Goal: Task Accomplishment & Management: Use online tool/utility

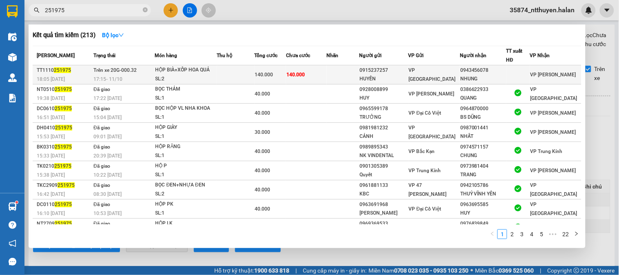
type input "251975"
click at [284, 78] on div "140.000" at bounding box center [270, 74] width 31 height 9
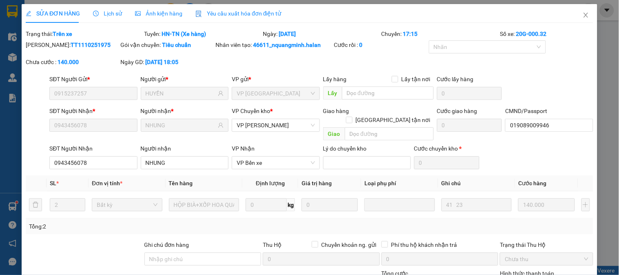
type input "0915237257"
type input "HUYỀN"
type input "0943456078"
type input "NHUNG"
type input "019089009946"
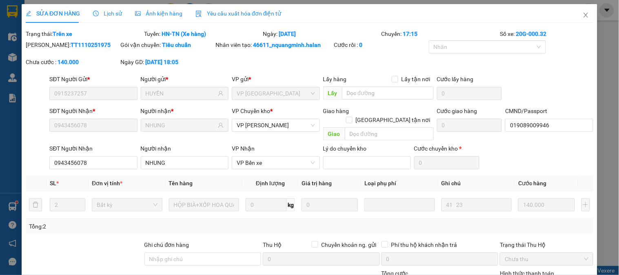
type input "0"
type input "140.000"
click at [583, 14] on icon "close" at bounding box center [586, 15] width 7 height 7
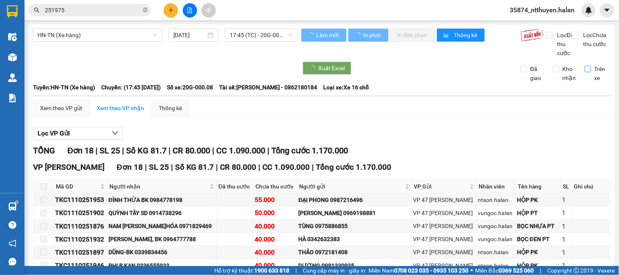
click at [585, 72] on input "Trên xe" at bounding box center [588, 69] width 7 height 7
checkbox input "true"
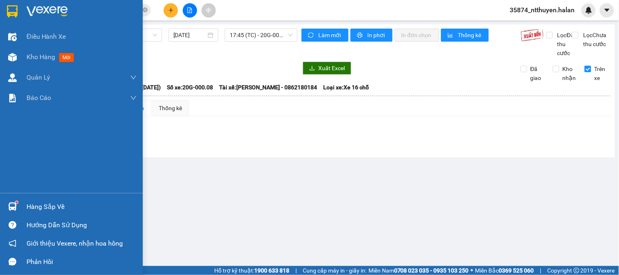
click at [33, 58] on span "Kho hàng" at bounding box center [41, 57] width 29 height 8
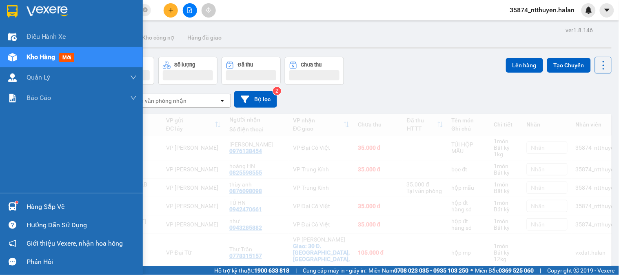
click at [31, 209] on div "Hàng sắp về" at bounding box center [82, 207] width 110 height 12
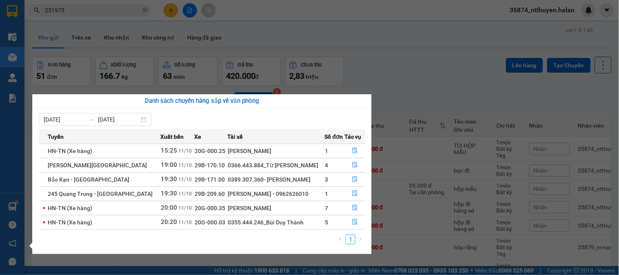
click at [446, 62] on section "Kết quả tìm kiếm ( 213 ) Bộ lọc Mã ĐH Trạng thái Món hàng Thu hộ Tổng cước Chưa…" at bounding box center [309, 137] width 619 height 275
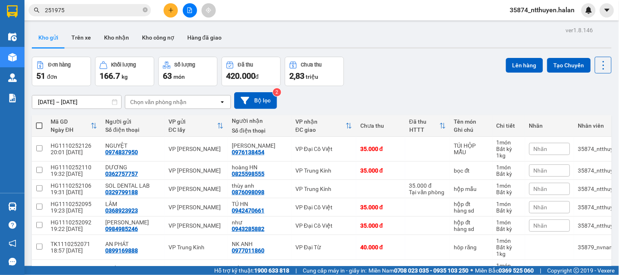
drag, startPoint x: 146, startPoint y: 8, endPoint x: 144, endPoint y: 17, distance: 8.9
click at [146, 7] on icon "close-circle" at bounding box center [145, 9] width 5 height 5
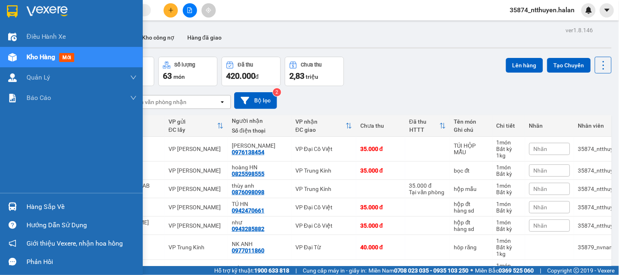
click at [17, 207] on div at bounding box center [12, 207] width 14 height 14
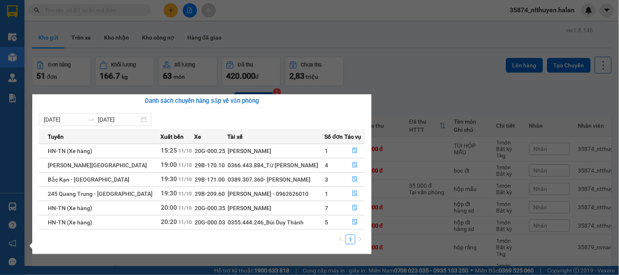
click at [244, 21] on section "Kết quả tìm kiếm ( 213 ) Bộ lọc Mã ĐH Trạng thái Món hàng Thu hộ Tổng cước Chưa…" at bounding box center [309, 137] width 619 height 275
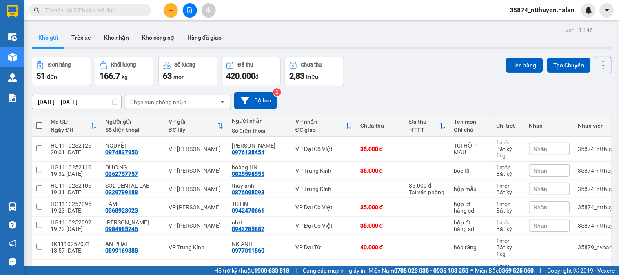
click at [194, 108] on div "Chọn văn phòng nhận" at bounding box center [172, 102] width 94 height 13
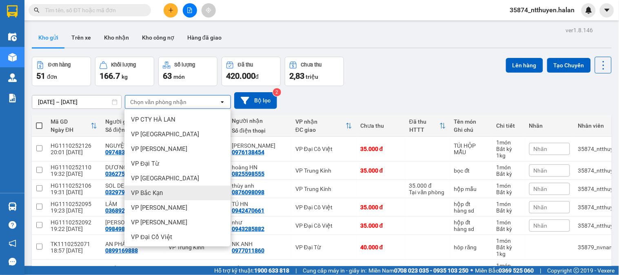
click at [162, 194] on div "VP Bắc Kạn" at bounding box center [178, 193] width 106 height 15
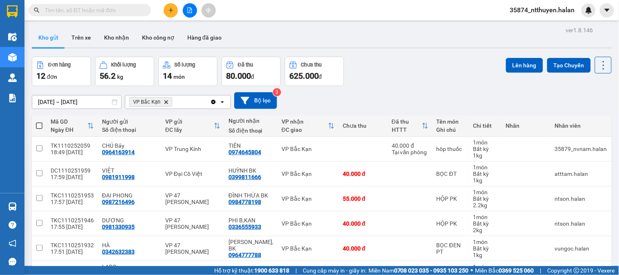
click at [214, 103] on icon "Clear all" at bounding box center [213, 102] width 4 height 4
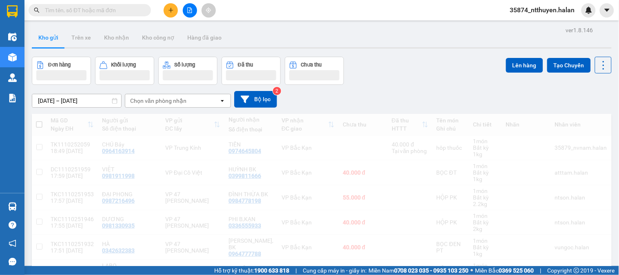
click at [113, 11] on input "text" at bounding box center [93, 10] width 96 height 9
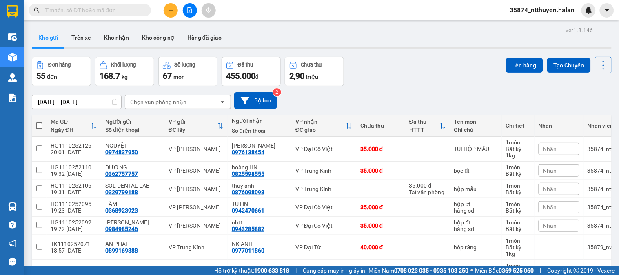
click at [24, 207] on section "Kết quả tìm kiếm ( 213 ) Bộ lọc Mã ĐH Trạng thái Món hàng Thu hộ Tổng cước Chưa…" at bounding box center [309, 137] width 619 height 275
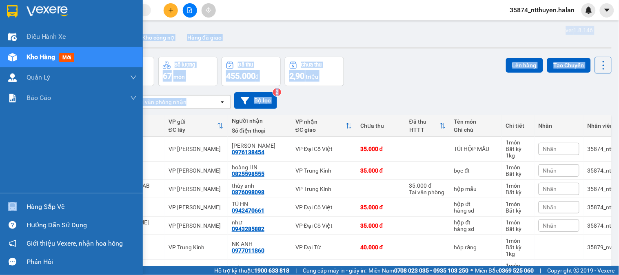
click at [22, 207] on div "Hàng sắp về" at bounding box center [71, 207] width 143 height 18
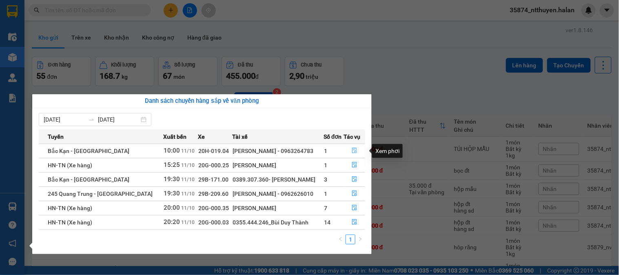
click at [354, 151] on icon "file-done" at bounding box center [354, 151] width 5 height 6
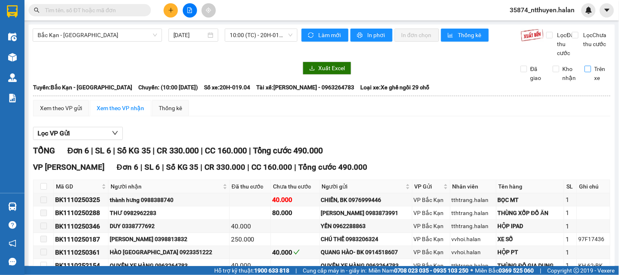
click at [585, 72] on input "Trên xe" at bounding box center [588, 69] width 7 height 7
checkbox input "true"
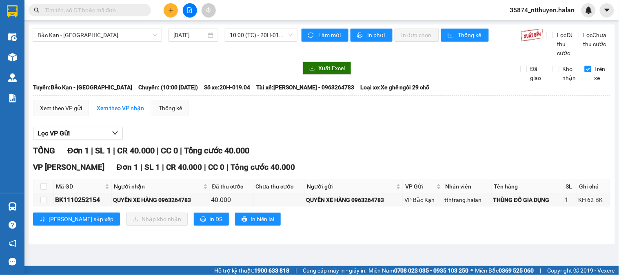
click at [109, 9] on input "text" at bounding box center [93, 10] width 96 height 9
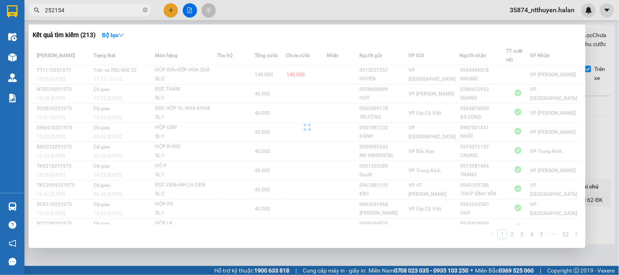
type input "252154"
click at [610, 153] on div at bounding box center [309, 137] width 619 height 275
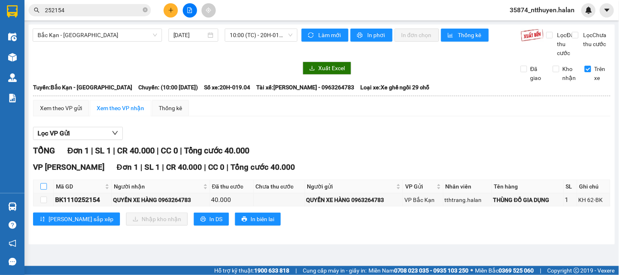
click at [43, 190] on input "checkbox" at bounding box center [43, 186] width 7 height 7
checkbox input "true"
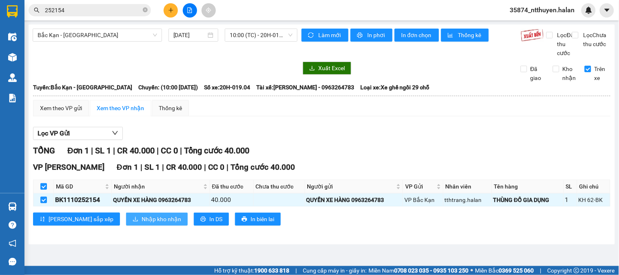
click at [142, 224] on span "Nhập kho nhận" at bounding box center [162, 219] width 40 height 9
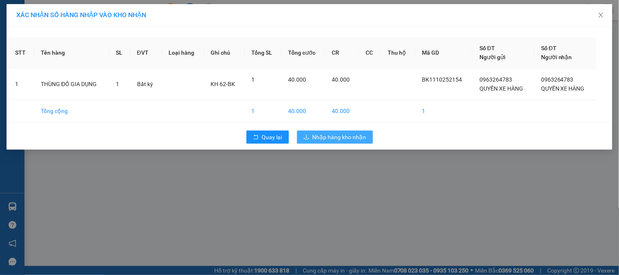
click at [334, 140] on span "Nhập hàng kho nhận" at bounding box center [340, 137] width 54 height 9
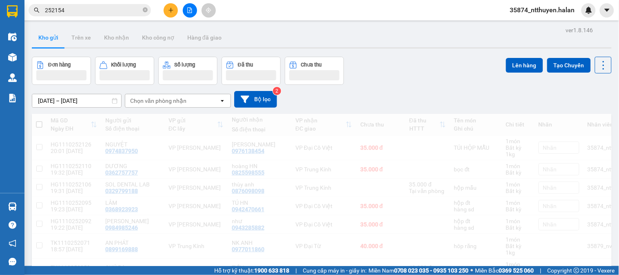
click at [114, 12] on input "252154" at bounding box center [93, 10] width 96 height 9
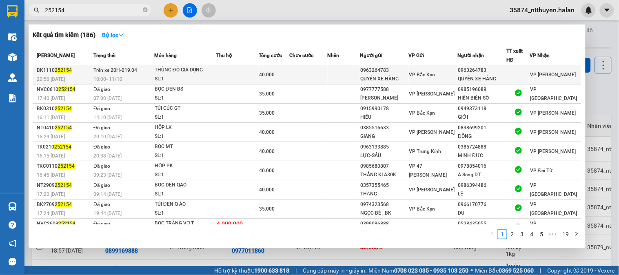
click at [265, 74] on span "40.000" at bounding box center [267, 75] width 16 height 6
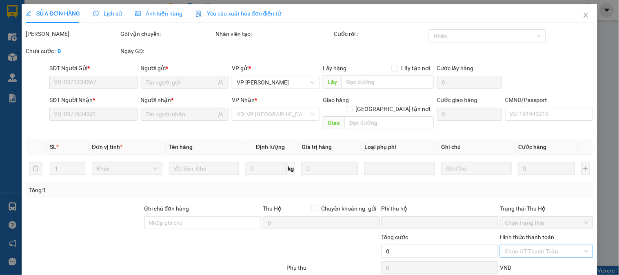
type input "0963264783"
type input "QUYỀN XE HÀNG"
type input "0963264783"
type input "QUYỀN XE HÀNG"
type input "0"
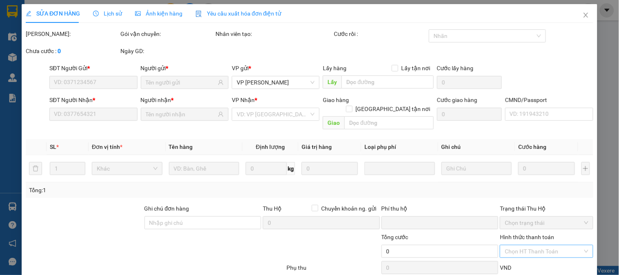
type input "40.000"
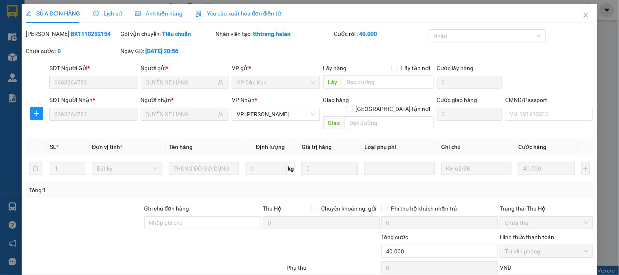
scroll to position [45, 0]
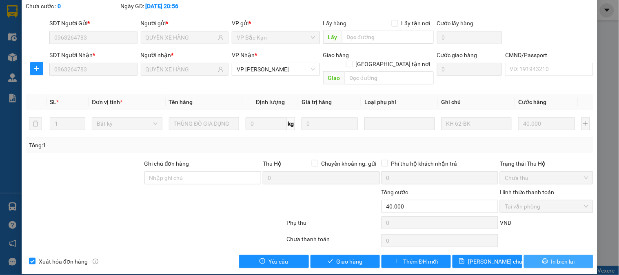
click at [552, 257] on span "In biên lai" at bounding box center [564, 261] width 24 height 9
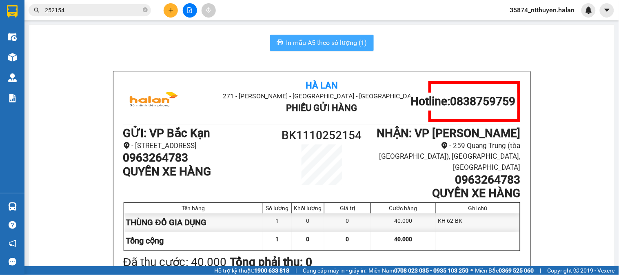
click at [303, 43] on span "In mẫu A5 theo số lượng (1)" at bounding box center [327, 43] width 81 height 10
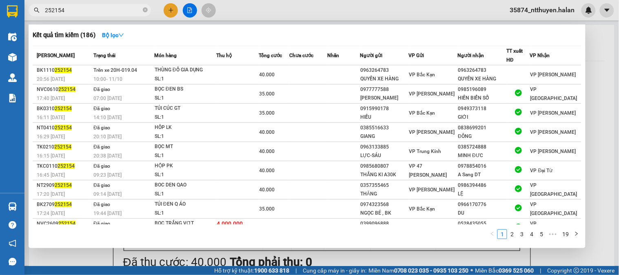
click at [110, 12] on input "252154" at bounding box center [93, 10] width 96 height 9
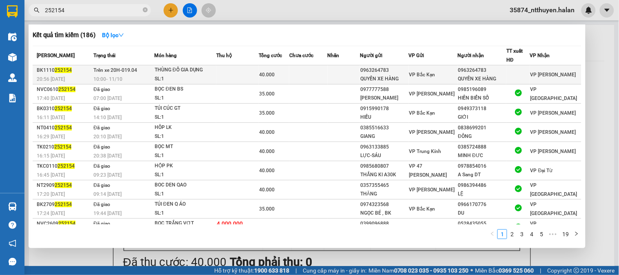
click at [148, 70] on td "Trên xe 20H-019.04 10:00 [DATE]" at bounding box center [122, 74] width 63 height 19
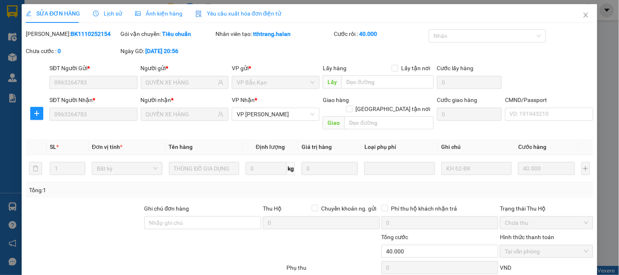
type input "0963264783"
type input "QUYỀN XE HÀNG"
type input "0963264783"
type input "QUYỀN XE HÀNG"
type input "0"
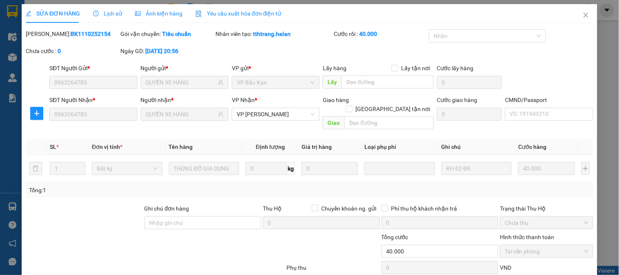
type input "40.000"
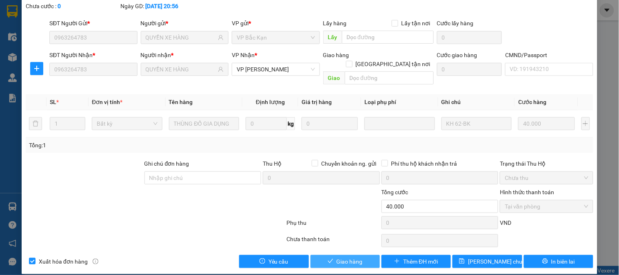
click at [341, 257] on span "Giao hàng" at bounding box center [350, 261] width 26 height 9
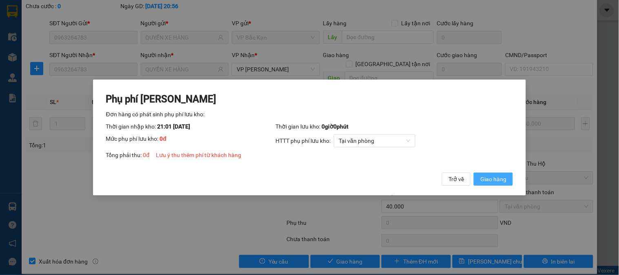
click at [496, 177] on span "Giao hàng" at bounding box center [494, 179] width 26 height 9
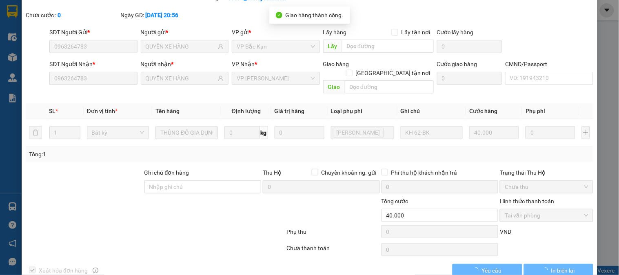
scroll to position [0, 0]
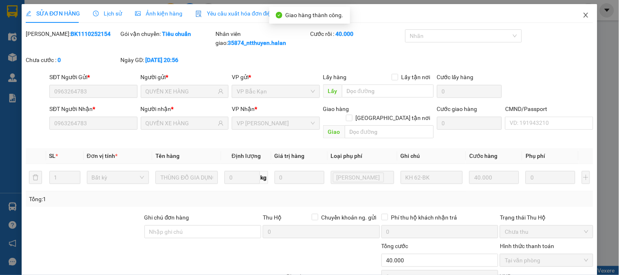
drag, startPoint x: 579, startPoint y: 13, endPoint x: 524, endPoint y: 23, distance: 55.7
click at [583, 13] on icon "close" at bounding box center [586, 15] width 7 height 7
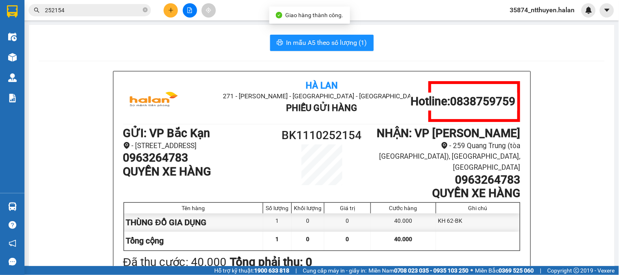
click at [167, 9] on button at bounding box center [171, 10] width 14 height 14
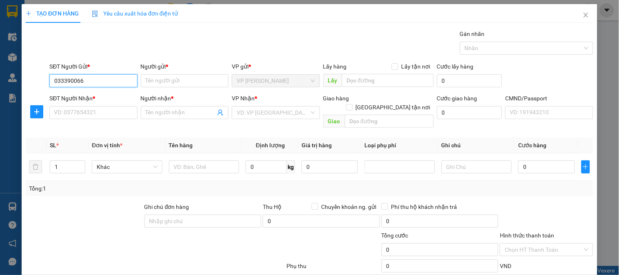
type input "0333900666"
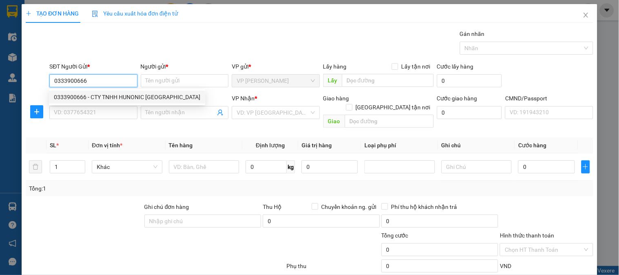
click at [116, 98] on div "0333900666 - CTY TNHH HUNONIC [GEOGRAPHIC_DATA]" at bounding box center [127, 97] width 147 height 9
type input "CTY TNHH HUNONIC [GEOGRAPHIC_DATA]"
type input "0333900666"
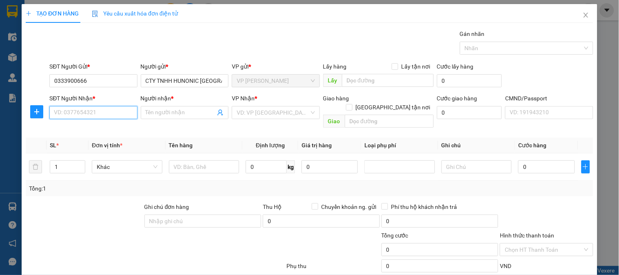
click at [108, 111] on input "SĐT Người Nhận *" at bounding box center [93, 112] width 88 height 13
type input "0362135911"
drag, startPoint x: 107, startPoint y: 131, endPoint x: 114, endPoint y: 131, distance: 7.8
click at [107, 131] on div "0362135911 - HẢI" at bounding box center [92, 129] width 77 height 9
type input "HẢI"
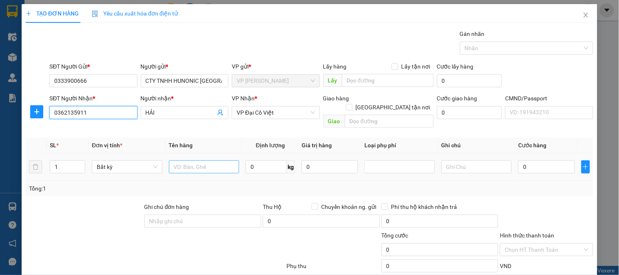
type input "0362135911"
click at [205, 160] on input "text" at bounding box center [204, 166] width 71 height 13
click at [277, 112] on span "VP Đại Cồ Việt" at bounding box center [276, 113] width 78 height 12
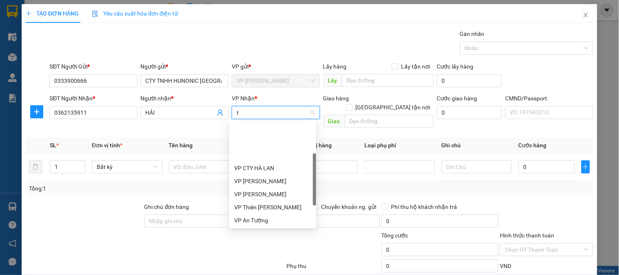
scroll to position [52, 0]
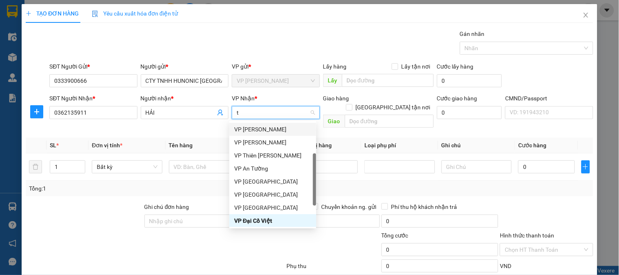
type input "ta"
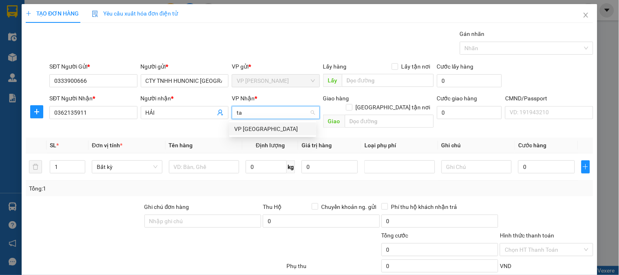
scroll to position [0, 0]
click at [266, 129] on div "VP [GEOGRAPHIC_DATA]" at bounding box center [272, 129] width 77 height 9
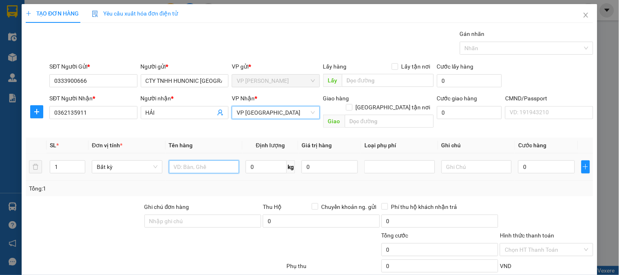
click at [209, 160] on input "text" at bounding box center [204, 166] width 71 height 13
type input "hộp tb điện"
click at [267, 160] on input "0" at bounding box center [266, 166] width 41 height 13
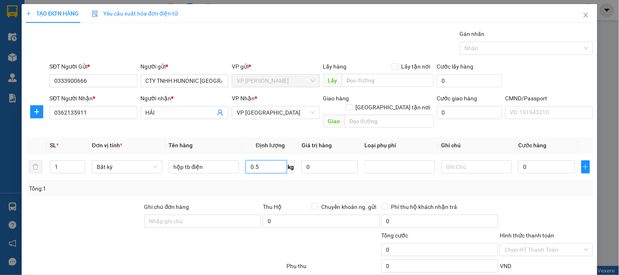
type input "0.5"
click at [292, 184] on div "Tổng: 1" at bounding box center [309, 188] width 561 height 9
type input "35.000"
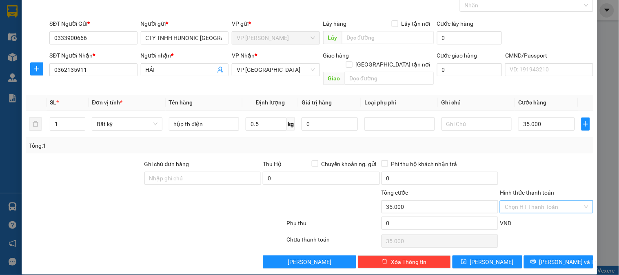
click at [549, 201] on input "Hình thức thanh toán" at bounding box center [544, 207] width 78 height 12
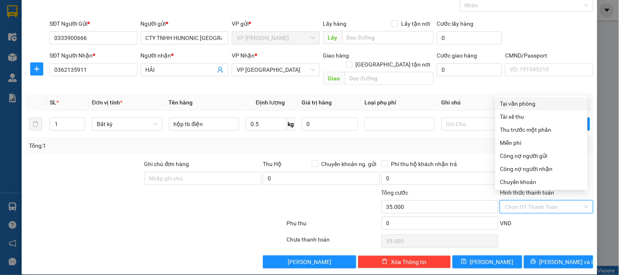
click at [525, 105] on div "Tại văn phòng" at bounding box center [542, 103] width 82 height 9
type input "0"
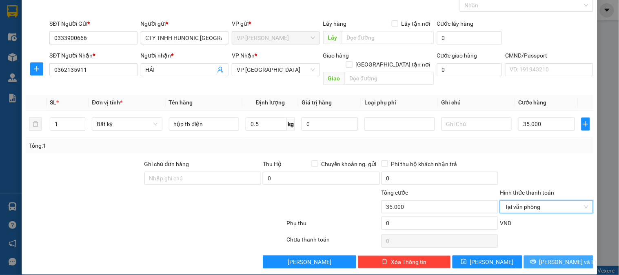
drag, startPoint x: 557, startPoint y: 250, endPoint x: 490, endPoint y: 176, distance: 99.8
click at [555, 258] on span "[PERSON_NAME] và In" at bounding box center [568, 262] width 57 height 9
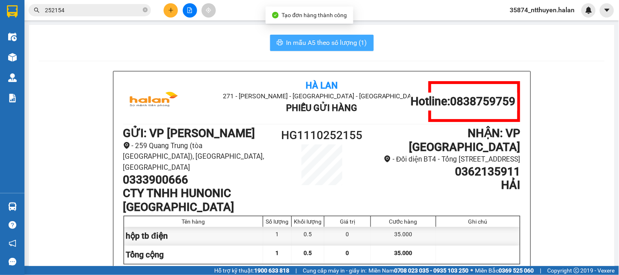
click at [331, 37] on button "In mẫu A5 theo số lượng (1)" at bounding box center [322, 43] width 104 height 16
click at [329, 39] on span "In mẫu A5 theo số lượng (1)" at bounding box center [327, 43] width 81 height 10
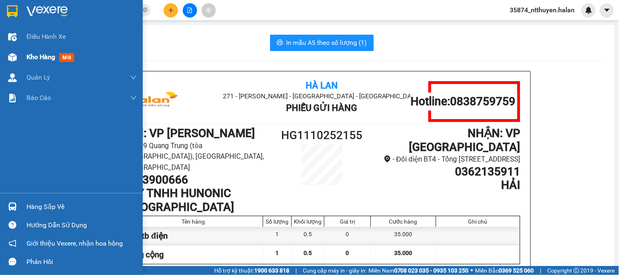
click at [39, 55] on span "Kho hàng" at bounding box center [41, 57] width 29 height 8
click at [145, 8] on icon "close-circle" at bounding box center [145, 9] width 5 height 5
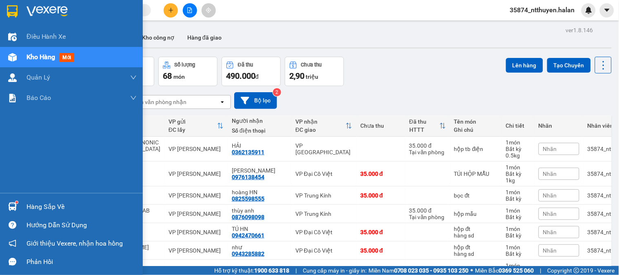
drag, startPoint x: 22, startPoint y: 207, endPoint x: 80, endPoint y: 199, distance: 58.4
click at [22, 207] on div "Hàng sắp về" at bounding box center [71, 207] width 143 height 18
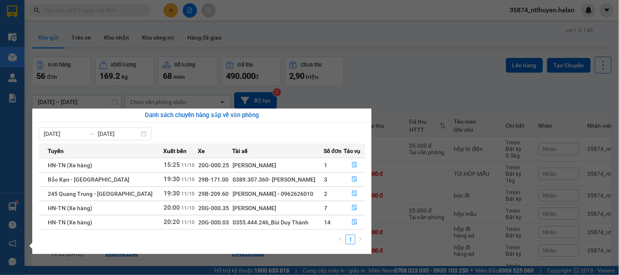
click at [415, 66] on section "Kết quả tìm kiếm ( 186 ) Bộ lọc Mã ĐH Trạng thái Món hàng Thu hộ Tổng cước Chưa…" at bounding box center [309, 137] width 619 height 275
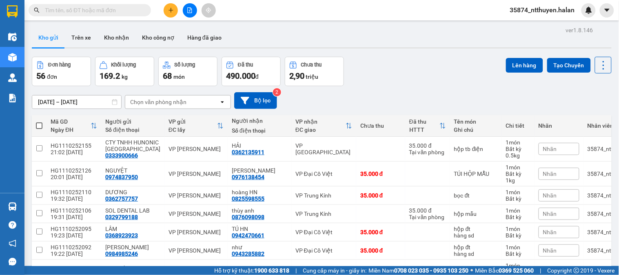
click at [199, 100] on div "Chọn văn phòng nhận" at bounding box center [172, 102] width 94 height 13
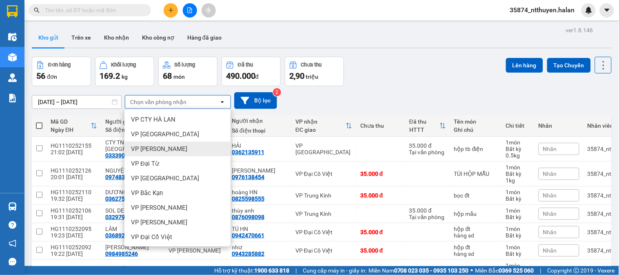
click at [172, 145] on span "VP [PERSON_NAME]" at bounding box center [159, 149] width 56 height 8
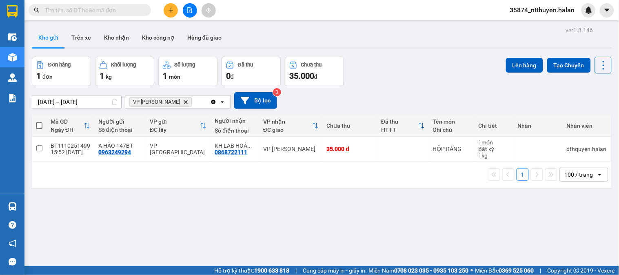
click at [214, 104] on icon "Clear all" at bounding box center [213, 102] width 4 height 4
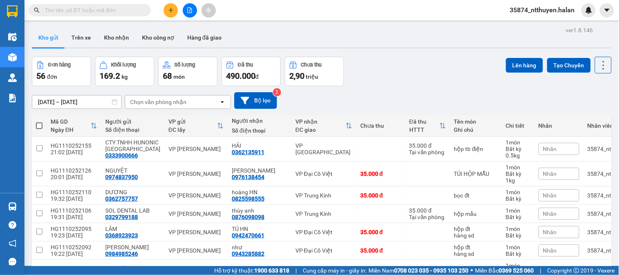
click at [203, 103] on div "Chọn văn phòng nhận" at bounding box center [172, 102] width 94 height 13
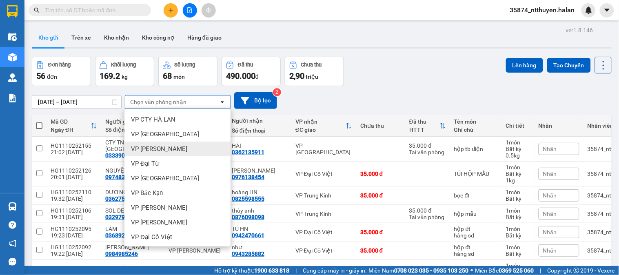
click at [178, 147] on span "VP [PERSON_NAME]" at bounding box center [159, 149] width 56 height 8
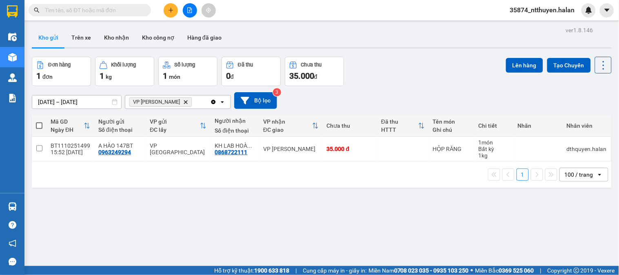
drag, startPoint x: 40, startPoint y: 125, endPoint x: 135, endPoint y: 115, distance: 95.6
click at [41, 124] on span at bounding box center [39, 125] width 7 height 7
click at [39, 122] on input "checkbox" at bounding box center [39, 122] width 0 height 0
checkbox input "true"
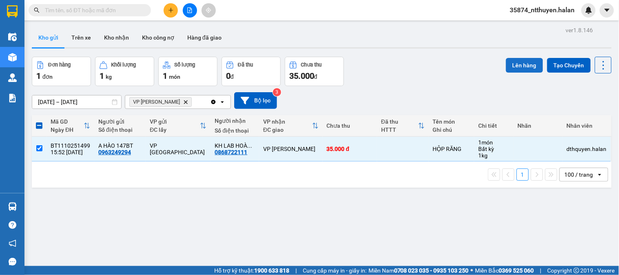
click at [520, 62] on button "Lên hàng" at bounding box center [524, 65] width 37 height 15
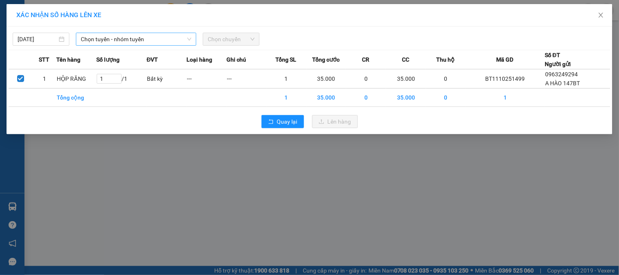
click at [126, 41] on span "Chọn tuyến - nhóm tuyến" at bounding box center [136, 39] width 111 height 12
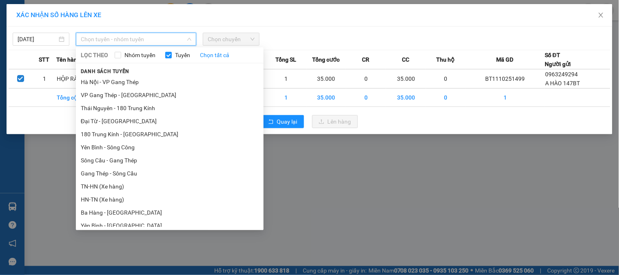
scroll to position [34, 0]
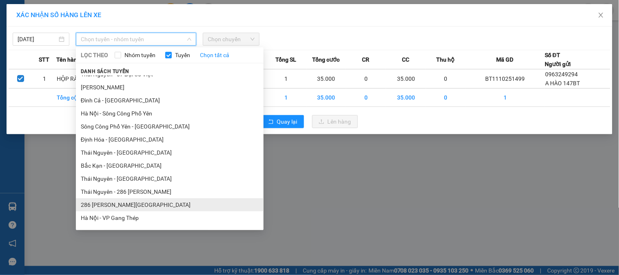
click at [112, 202] on li "286 [PERSON_NAME][GEOGRAPHIC_DATA]" at bounding box center [170, 204] width 188 height 13
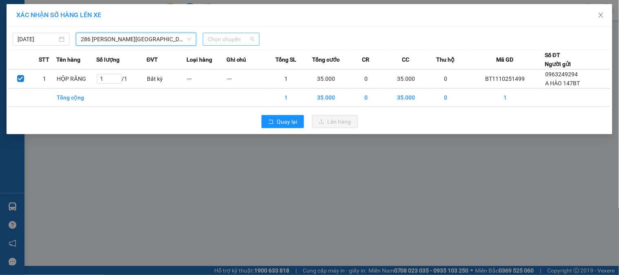
click at [234, 38] on span "Chọn chuyến" at bounding box center [231, 39] width 47 height 12
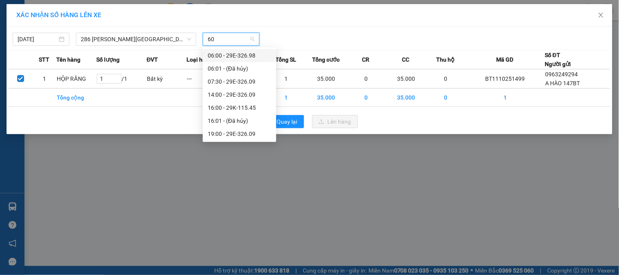
type input "609"
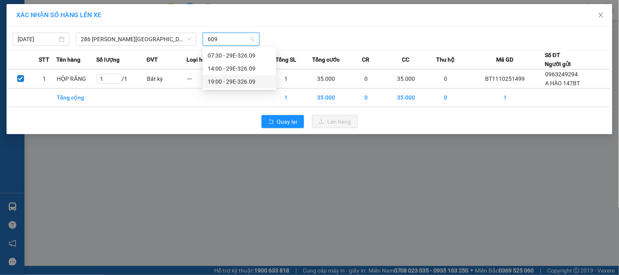
drag, startPoint x: 254, startPoint y: 82, endPoint x: 263, endPoint y: 85, distance: 9.7
click at [254, 82] on div "19:00 - 29E-326.09" at bounding box center [240, 81] width 64 height 9
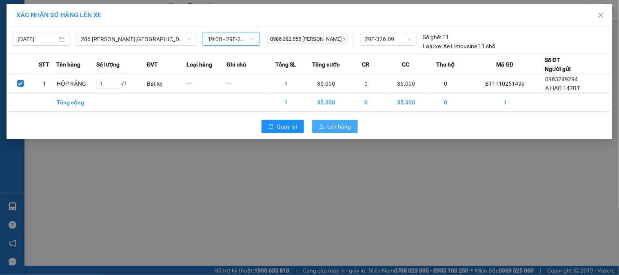
click at [354, 129] on button "Lên hàng" at bounding box center [335, 126] width 46 height 13
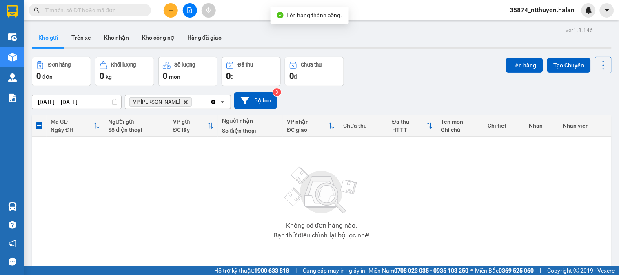
drag, startPoint x: 216, startPoint y: 101, endPoint x: 215, endPoint y: 109, distance: 8.2
click at [215, 101] on icon "Clear all" at bounding box center [213, 102] width 7 height 7
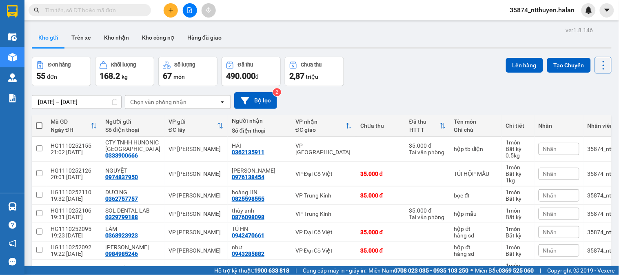
click at [207, 104] on div "Chọn văn phòng nhận" at bounding box center [172, 102] width 94 height 13
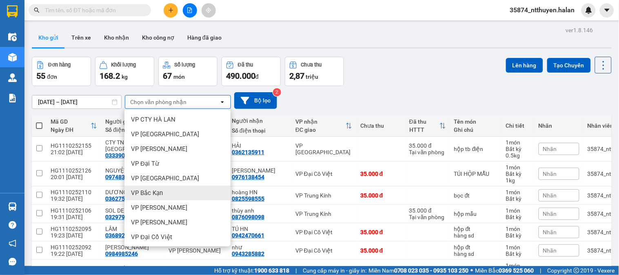
click at [161, 194] on span "VP Bắc Kạn" at bounding box center [147, 193] width 32 height 8
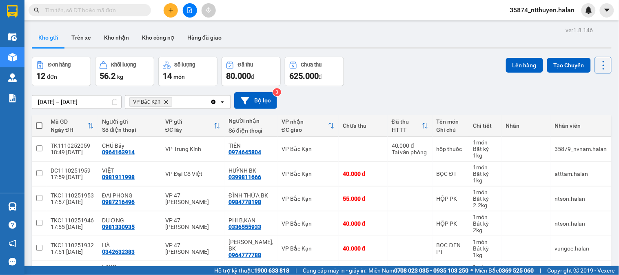
click at [40, 124] on span at bounding box center [39, 125] width 7 height 7
click at [39, 122] on input "checkbox" at bounding box center [39, 122] width 0 height 0
checkbox input "true"
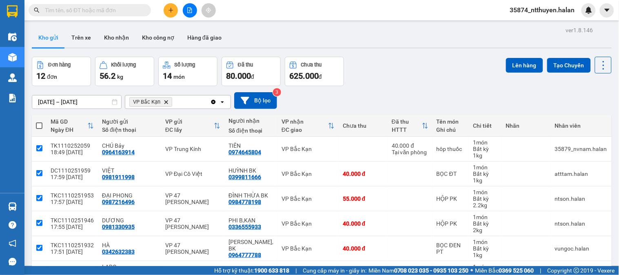
checkbox input "true"
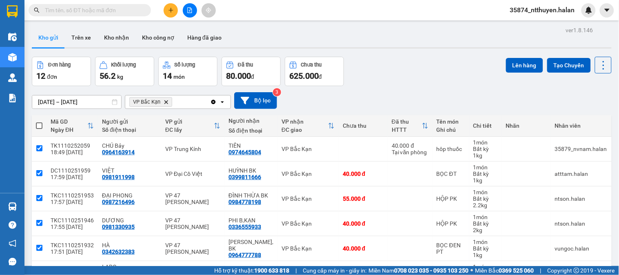
checkbox input "true"
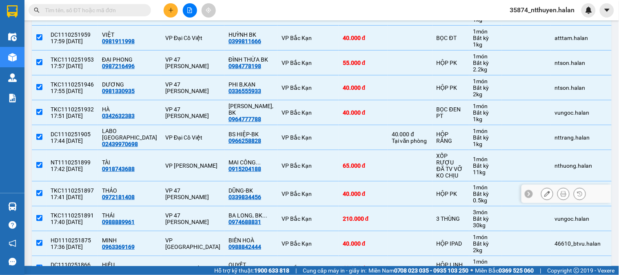
scroll to position [181, 0]
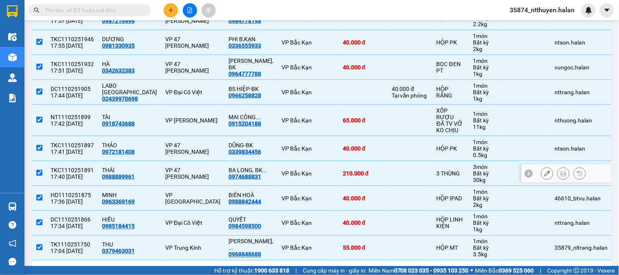
click at [94, 161] on td "TKC1110251891 17:40 [DATE]" at bounding box center [72, 173] width 51 height 25
checkbox input "false"
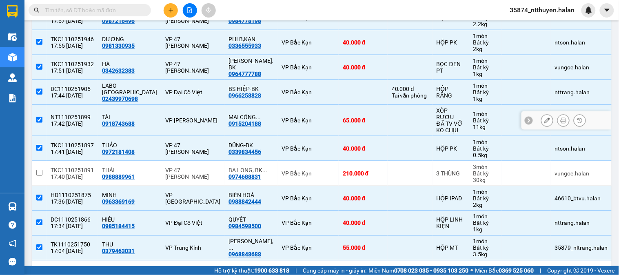
drag, startPoint x: 101, startPoint y: 118, endPoint x: 195, endPoint y: 101, distance: 95.3
click at [102, 120] on div "0918743688" at bounding box center [118, 123] width 33 height 7
click at [51, 114] on div "NT1110251899" at bounding box center [72, 117] width 43 height 7
checkbox input "false"
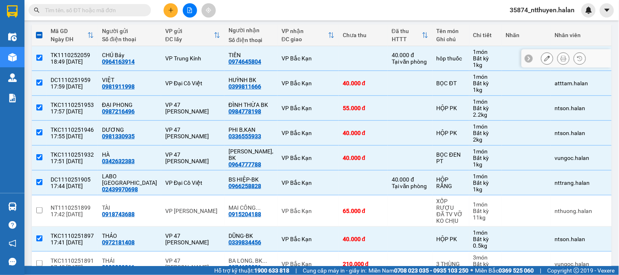
scroll to position [0, 0]
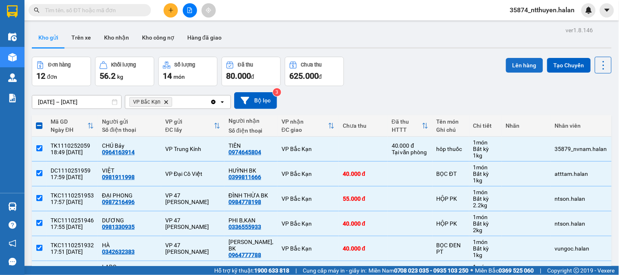
click at [520, 58] on button "Lên hàng" at bounding box center [524, 65] width 37 height 15
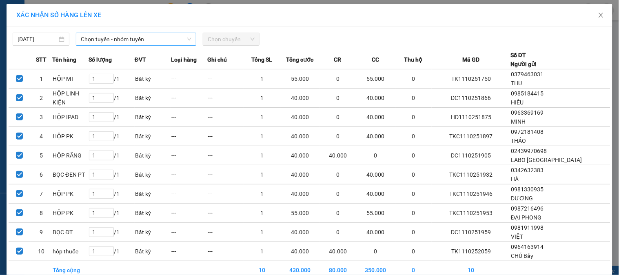
click at [127, 45] on div "[DATE] Chọn tuyến - nhóm tuyến Chọn chuyến STT Tên hàng Số lượng ĐVT Loại hàng …" at bounding box center [310, 167] width 606 height 280
click at [127, 43] on span "Chọn tuyến - nhóm tuyến" at bounding box center [136, 39] width 111 height 12
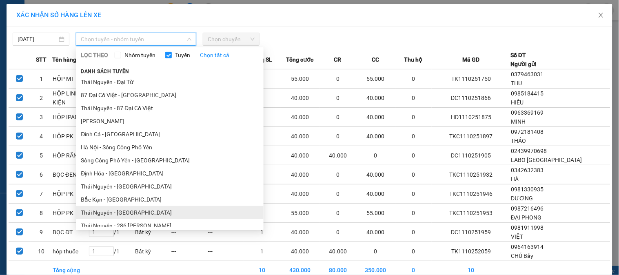
click at [111, 208] on li "Thái Nguyên - [GEOGRAPHIC_DATA]" at bounding box center [170, 212] width 188 height 13
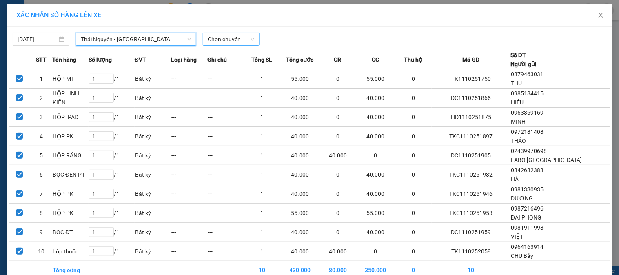
click at [229, 39] on span "Chọn chuyến" at bounding box center [231, 39] width 47 height 12
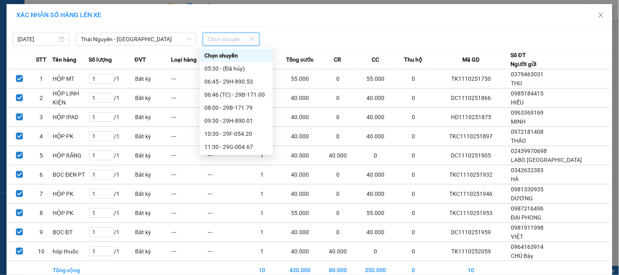
scroll to position [170, 0]
click at [227, 146] on div "21:00 - 29B-154.78" at bounding box center [237, 146] width 64 height 9
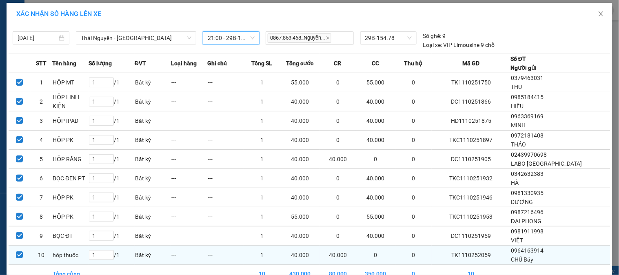
scroll to position [47, 0]
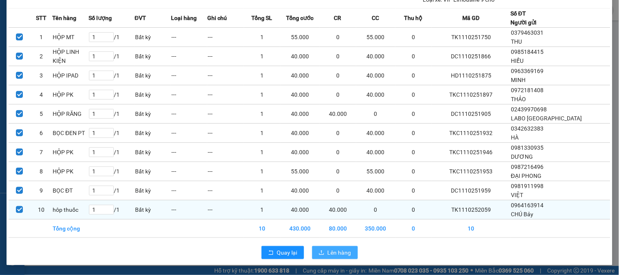
drag, startPoint x: 327, startPoint y: 254, endPoint x: 367, endPoint y: 243, distance: 40.9
click at [328, 254] on span "Lên hàng" at bounding box center [340, 252] width 24 height 9
